Goal: Find contact information: Find contact information

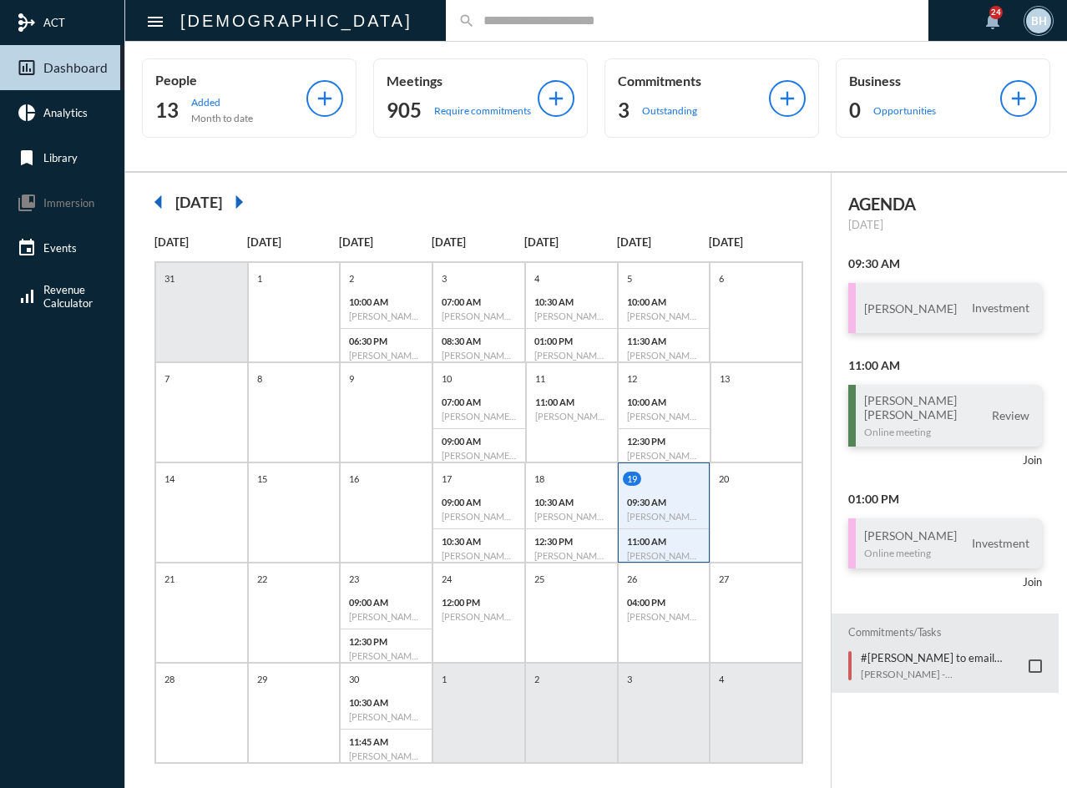
click at [475, 16] on input "text" at bounding box center [695, 20] width 441 height 14
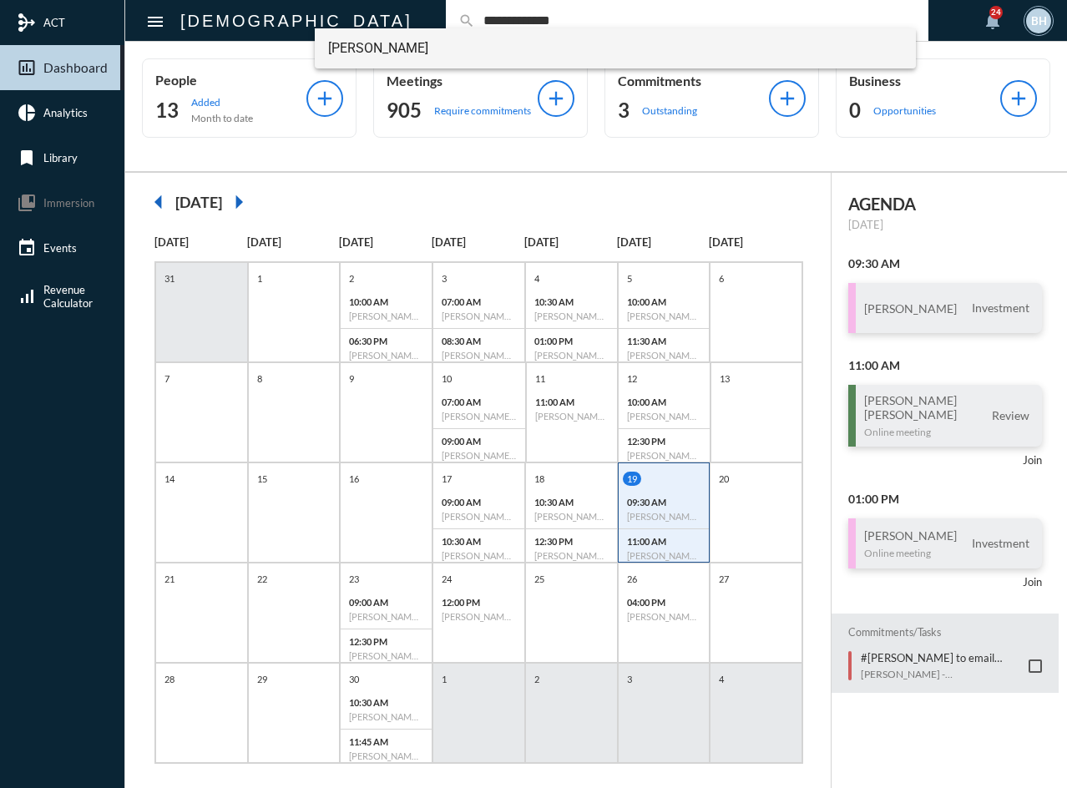
type input "**********"
click at [373, 53] on span "[PERSON_NAME]" at bounding box center [615, 48] width 575 height 40
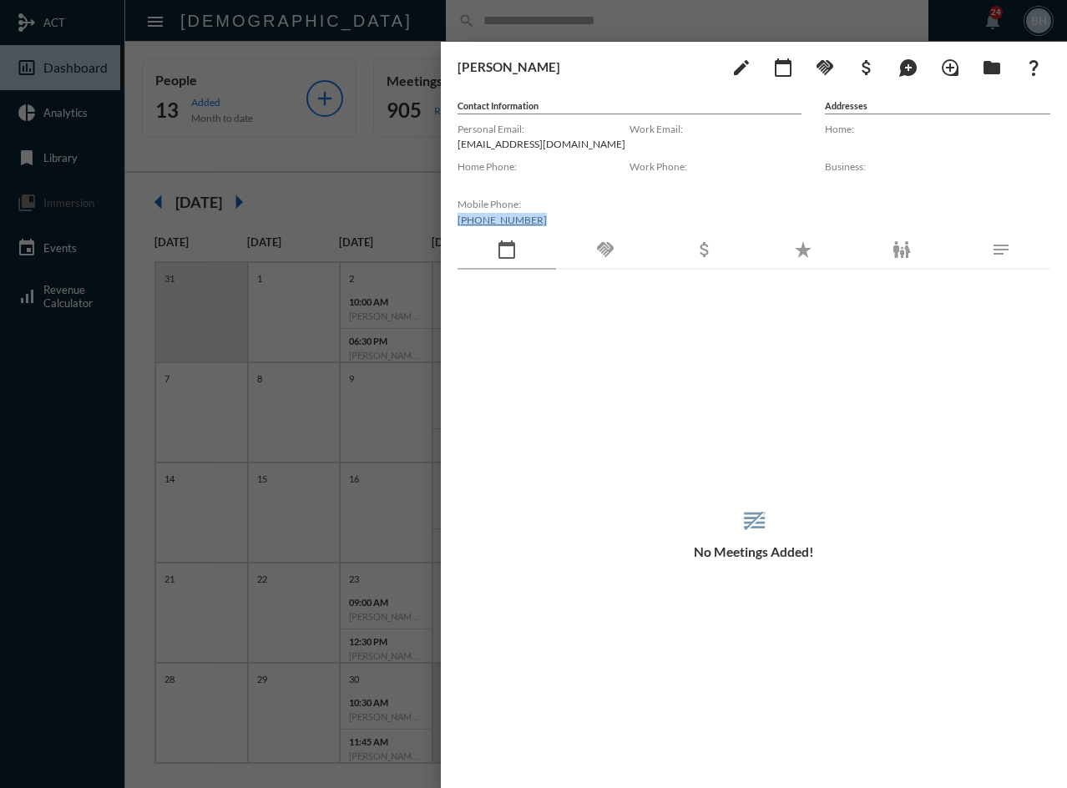
drag, startPoint x: 529, startPoint y: 220, endPoint x: 454, endPoint y: 220, distance: 75.2
click at [454, 220] on div "[PERSON_NAME] edit calendar_today handshake attach_money maps_ugc loupe folder …" at bounding box center [754, 411] width 626 height 738
copy link "[PHONE_NUMBER]"
